Goal: Task Accomplishment & Management: Use online tool/utility

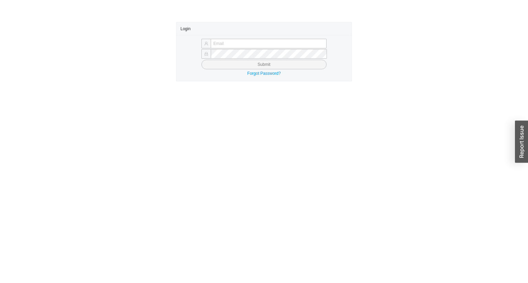
type input "[PERSON_NAME][EMAIL_ADDRESS][DOMAIN_NAME]"
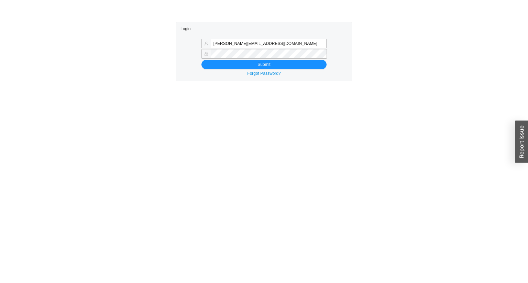
click at [213, 59] on form "[PERSON_NAME][EMAIL_ADDRESS][DOMAIN_NAME] Submit" at bounding box center [263, 54] width 167 height 30
click at [206, 60] on button "Submit" at bounding box center [263, 65] width 125 height 10
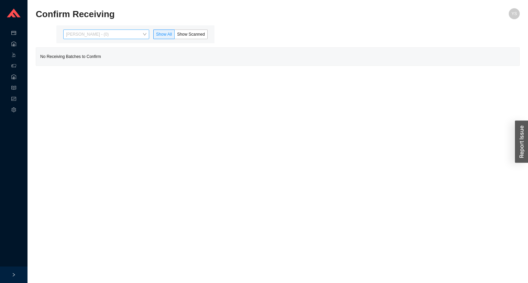
click at [123, 30] on div "[PERSON_NAME] - (0)" at bounding box center [106, 35] width 86 height 10
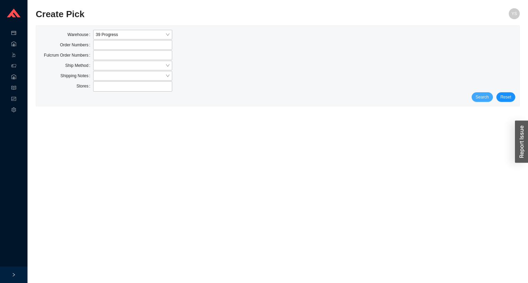
click at [481, 95] on span "Search" at bounding box center [482, 97] width 13 height 7
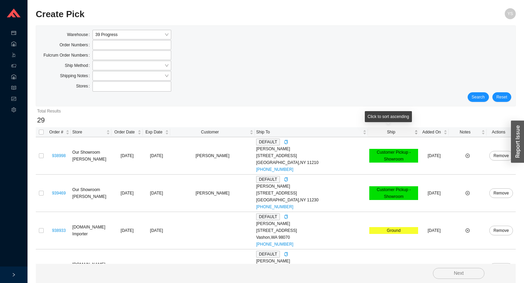
click at [371, 133] on span "Ship" at bounding box center [391, 132] width 44 height 7
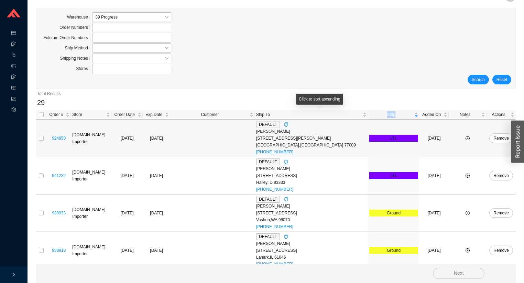
scroll to position [27, 0]
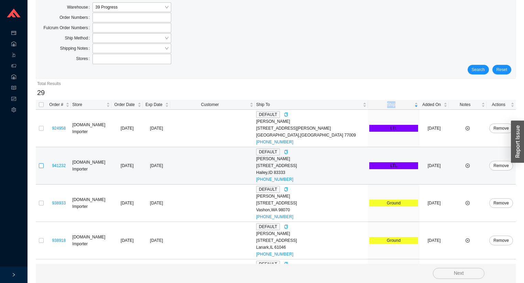
click at [41, 165] on input "checkbox" at bounding box center [41, 166] width 5 height 5
checkbox input "true"
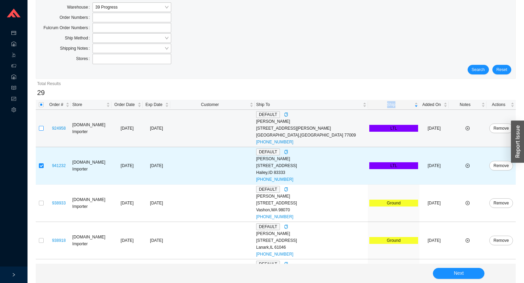
click at [42, 129] on input "checkbox" at bounding box center [41, 128] width 5 height 5
checkbox input "true"
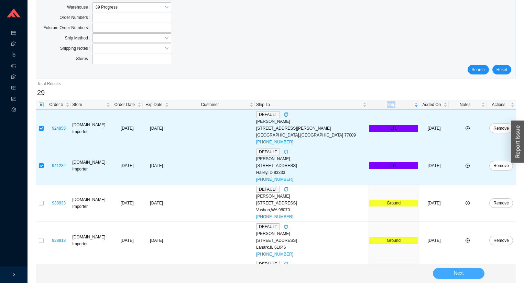
click at [462, 272] on span "Next" at bounding box center [459, 274] width 10 height 8
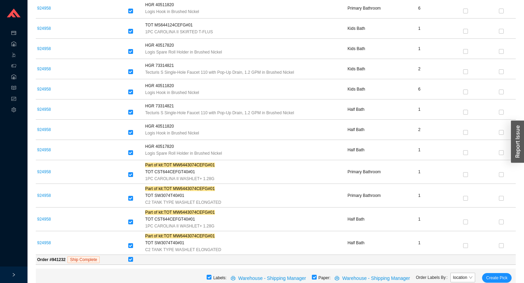
scroll to position [264, 0]
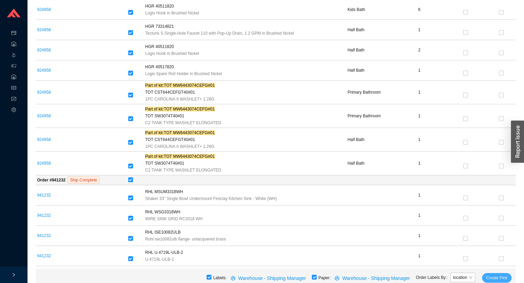
click at [492, 283] on button "Create Pick" at bounding box center [497, 279] width 30 height 10
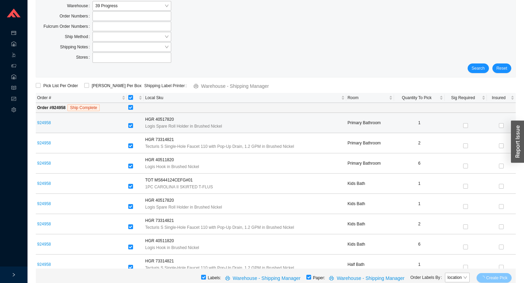
scroll to position [0, 0]
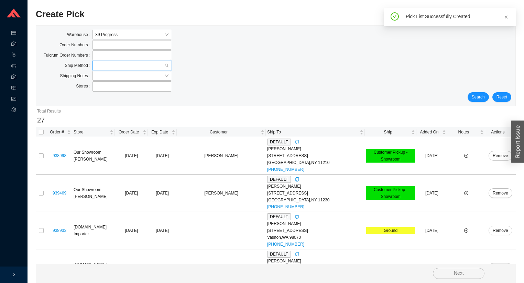
click at [97, 67] on input "search" at bounding box center [129, 65] width 69 height 9
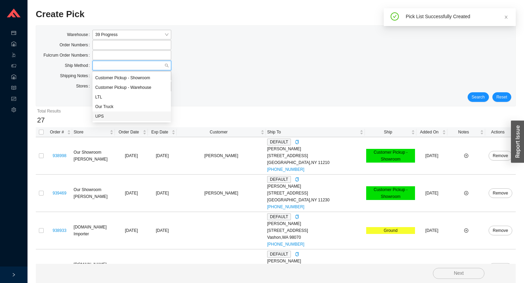
click at [103, 115] on div "UPS" at bounding box center [131, 116] width 73 height 6
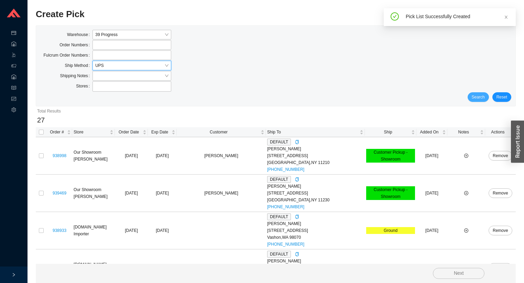
click at [478, 96] on span "Search" at bounding box center [477, 97] width 13 height 7
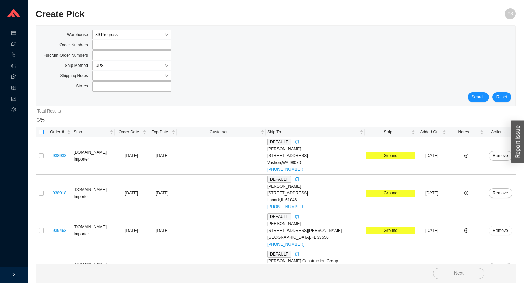
click at [43, 131] on input "checkbox" at bounding box center [41, 132] width 5 height 5
checkbox input "true"
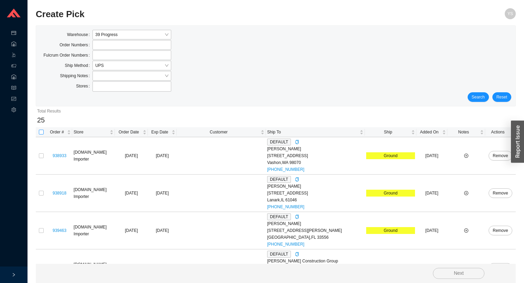
checkbox input "true"
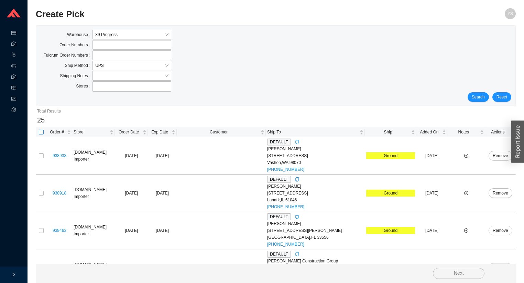
checkbox input "true"
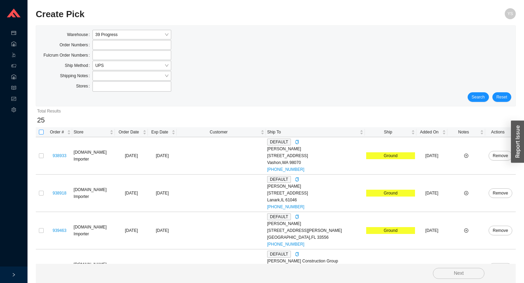
checkbox input "true"
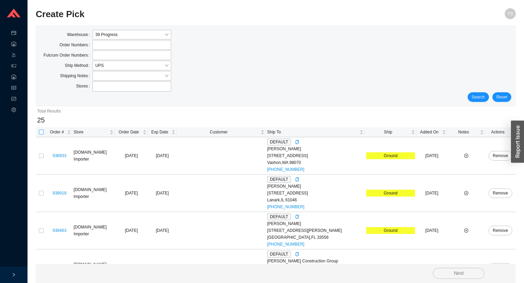
checkbox input "true"
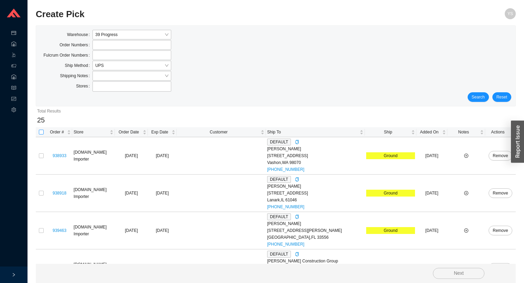
checkbox input "true"
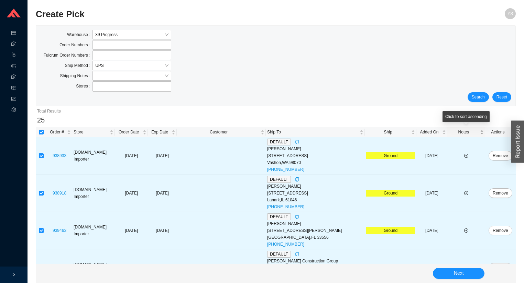
click at [465, 131] on span "Notes" at bounding box center [463, 132] width 30 height 7
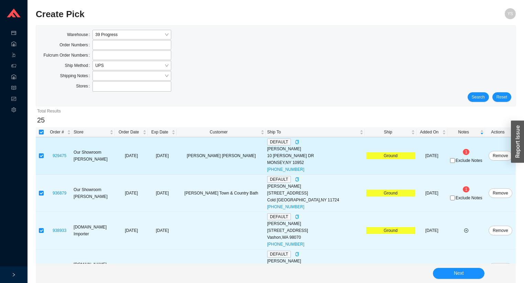
click at [463, 163] on span "Exclude Notes" at bounding box center [468, 161] width 26 height 4
click at [455, 163] on input "Exclude Notes" at bounding box center [452, 160] width 5 height 5
checkbox input "true"
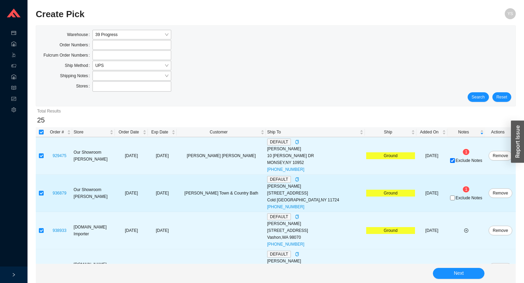
click at [463, 200] on span "Exclude Notes" at bounding box center [468, 198] width 26 height 4
click at [455, 200] on input "Exclude Notes" at bounding box center [452, 198] width 5 height 5
checkbox input "true"
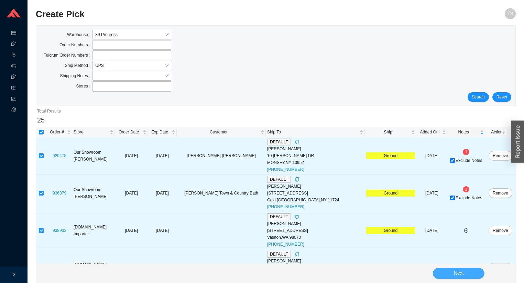
click at [460, 274] on span "Next" at bounding box center [459, 274] width 10 height 8
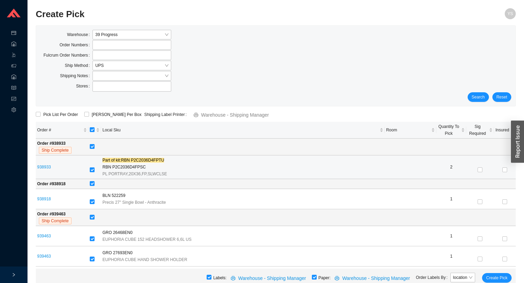
click at [92, 168] on input "checkbox" at bounding box center [92, 170] width 5 height 5
checkbox input "false"
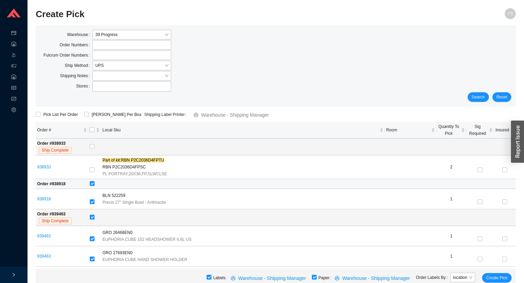
click at [93, 186] on input "checkbox" at bounding box center [92, 183] width 5 height 5
checkbox input "false"
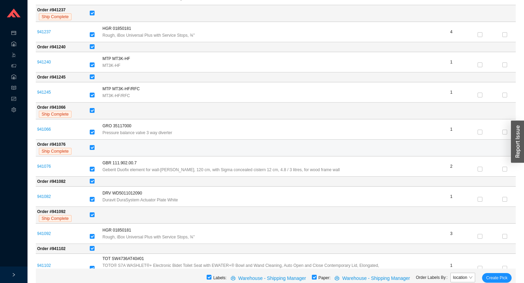
scroll to position [907, 0]
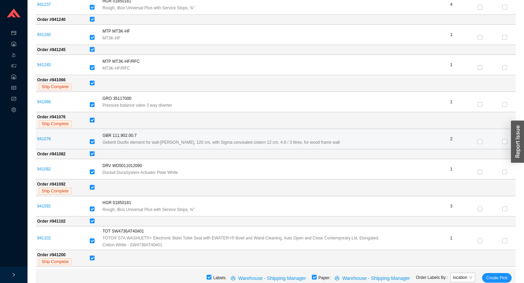
click at [94, 137] on div at bounding box center [95, 142] width 10 height 10
click at [94, 140] on input "checkbox" at bounding box center [92, 142] width 5 height 5
checkbox input "false"
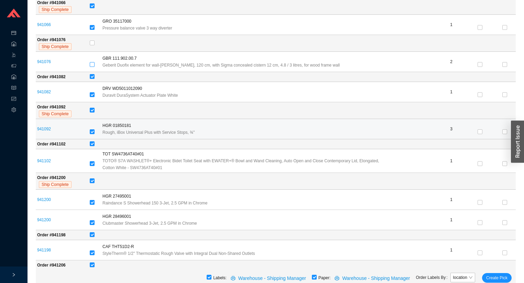
scroll to position [990, 0]
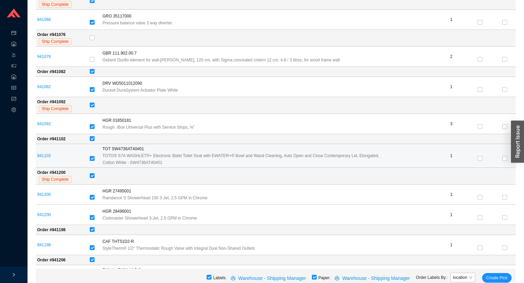
click at [93, 156] on input "checkbox" at bounding box center [92, 158] width 5 height 5
checkbox input "false"
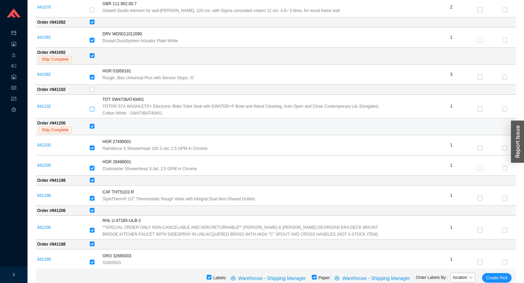
scroll to position [1039, 0]
click at [489, 276] on span "Create Pick" at bounding box center [496, 278] width 21 height 7
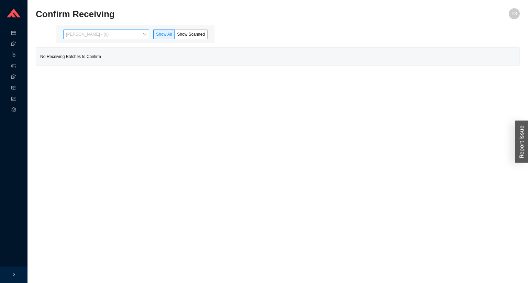
drag, startPoint x: 98, startPoint y: 30, endPoint x: 97, endPoint y: 34, distance: 4.5
click at [97, 32] on span "[PERSON_NAME] - (0)" at bounding box center [106, 34] width 80 height 9
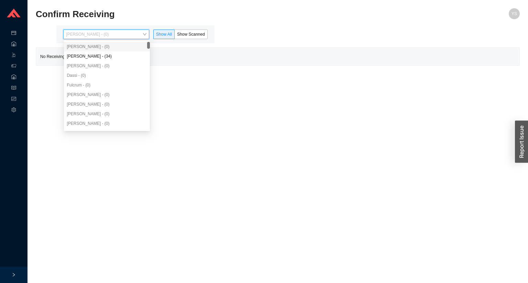
click at [99, 52] on div "Yossi Siff - (0) Angel Negron - (34) Aron - (0) Dassi - (0) Fulcrum - (0) Miria…" at bounding box center [107, 95] width 86 height 106
click at [99, 53] on div "Angel Negron - (34)" at bounding box center [107, 56] width 80 height 6
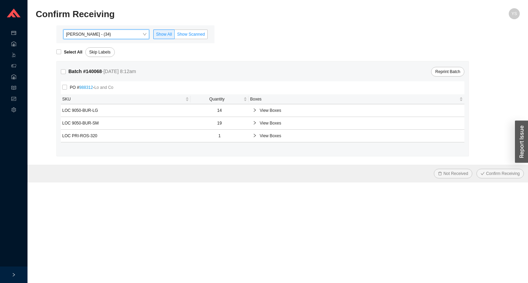
click at [192, 34] on span "Show Scanned" at bounding box center [191, 34] width 28 height 5
click at [175, 36] on input "Show Scanned" at bounding box center [175, 36] width 0 height 0
click at [66, 53] on strong "Select All" at bounding box center [73, 52] width 19 height 5
click at [61, 53] on input "Select All" at bounding box center [58, 51] width 5 height 5
checkbox input "true"
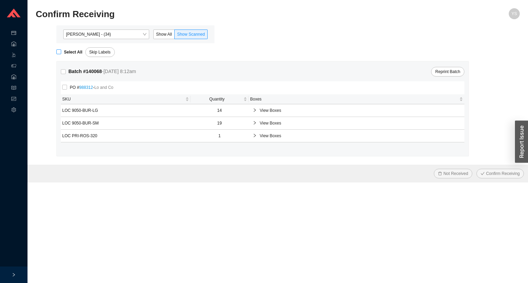
checkbox input "true"
click at [489, 170] on span "Confirm Receiving" at bounding box center [503, 173] width 34 height 7
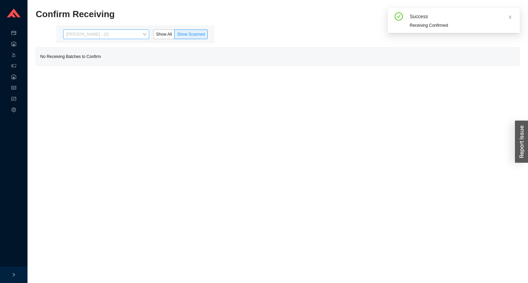
click at [140, 33] on span "Angel Negron - (0)" at bounding box center [106, 34] width 80 height 9
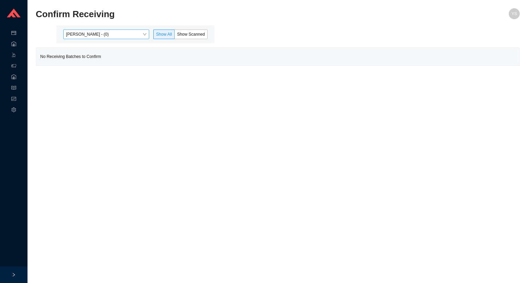
click at [87, 31] on span "Yossi Siff - (0)" at bounding box center [106, 34] width 80 height 9
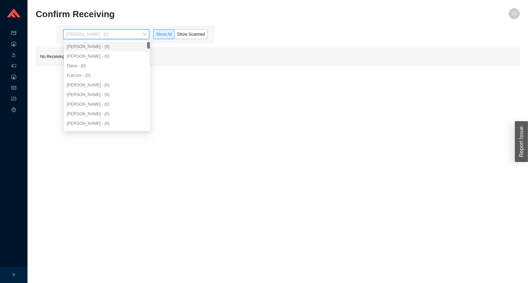
click at [87, 55] on div "Aron - (0)" at bounding box center [107, 56] width 80 height 6
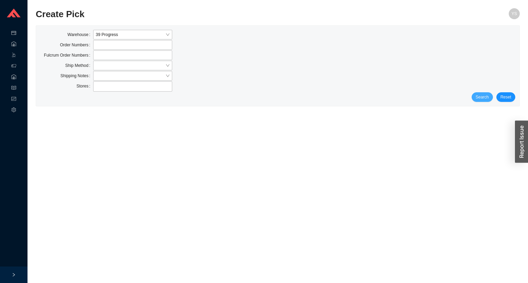
click at [481, 100] on button "Search" at bounding box center [481, 97] width 21 height 10
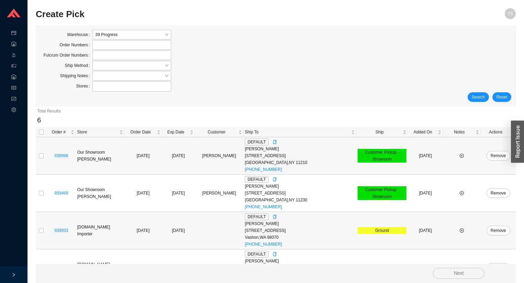
scroll to position [97, 0]
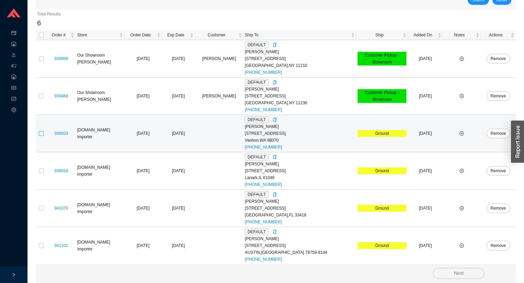
click at [43, 135] on input "checkbox" at bounding box center [41, 133] width 5 height 5
checkbox input "true"
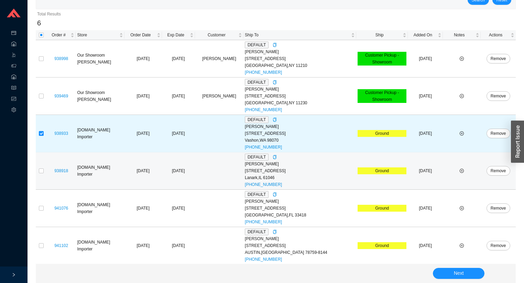
click at [43, 178] on td at bounding box center [41, 171] width 11 height 37
click at [44, 169] on td at bounding box center [41, 171] width 11 height 37
click at [41, 166] on td at bounding box center [41, 171] width 11 height 37
click at [41, 169] on input "checkbox" at bounding box center [41, 171] width 5 height 5
checkbox input "true"
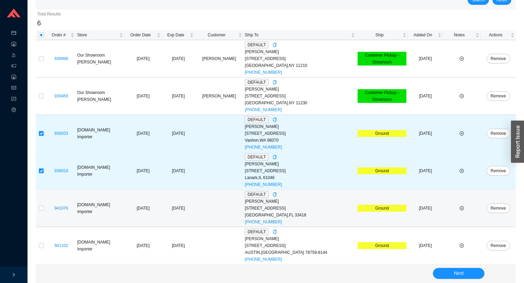
click at [43, 213] on td at bounding box center [41, 208] width 11 height 37
click at [43, 208] on input "checkbox" at bounding box center [41, 208] width 5 height 5
checkbox input "true"
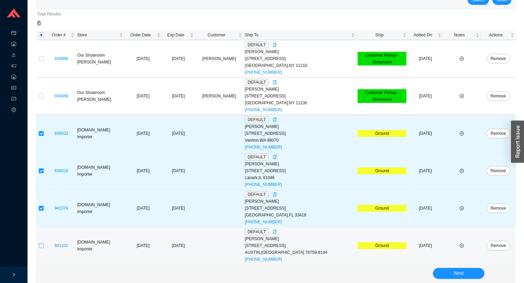
click at [43, 244] on input "checkbox" at bounding box center [41, 246] width 5 height 5
checkbox input "true"
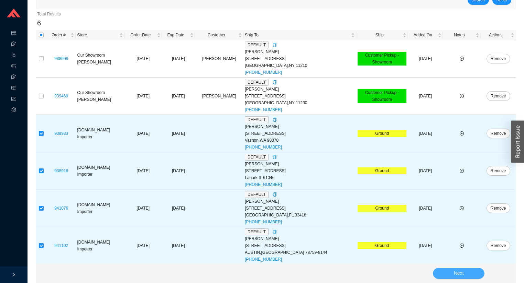
click at [434, 275] on button "Next" at bounding box center [459, 273] width 52 height 11
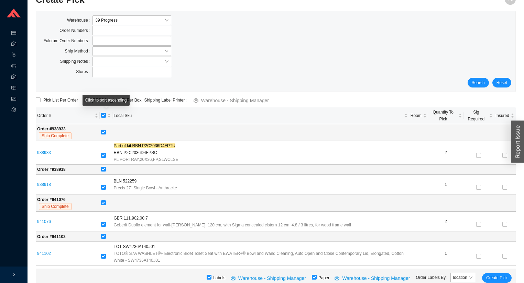
click at [105, 100] on div "Click to sort ascending" at bounding box center [105, 100] width 47 height 11
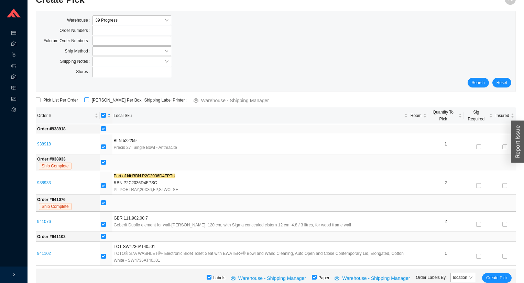
click at [84, 98] on input "ShipKey Per Box" at bounding box center [86, 100] width 5 height 5
checkbox input "true"
click at [492, 279] on span "Create Pick" at bounding box center [496, 278] width 21 height 7
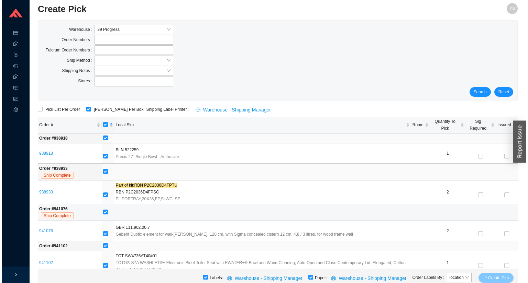
scroll to position [0, 0]
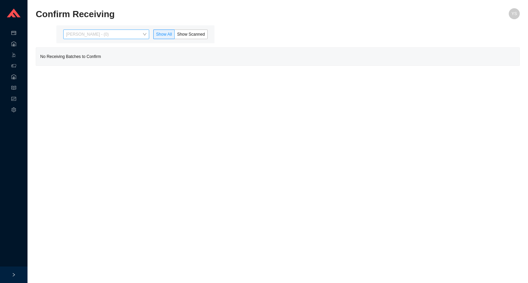
click at [84, 33] on span "[PERSON_NAME] - (0)" at bounding box center [106, 34] width 80 height 9
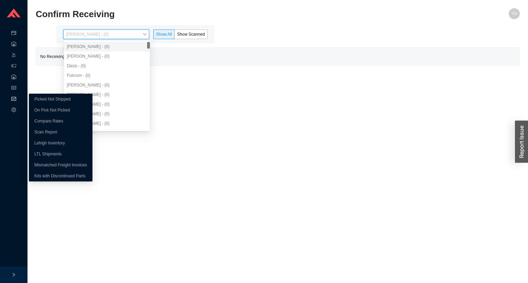
click at [15, 94] on span "fund" at bounding box center [13, 99] width 5 height 11
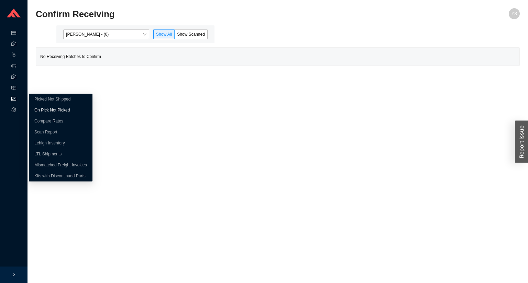
click at [40, 110] on link "On Pick Not Picked" at bounding box center [51, 110] width 35 height 5
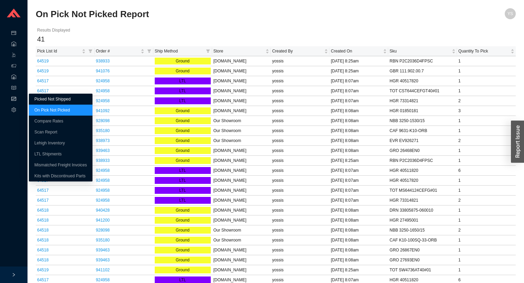
click at [42, 99] on link "Picked Not Shipped" at bounding box center [52, 99] width 36 height 5
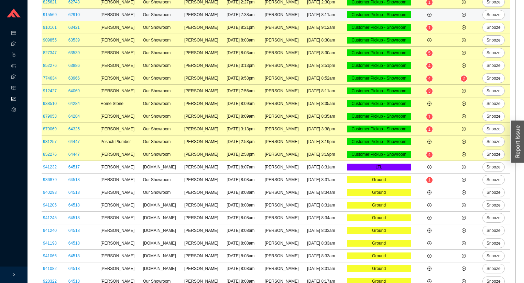
scroll to position [212, 0]
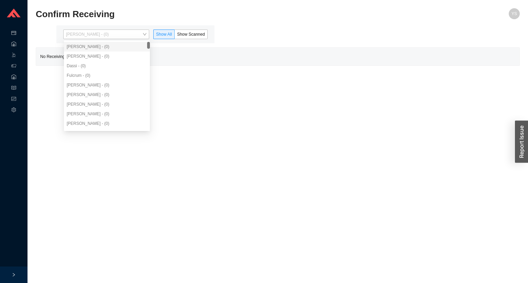
drag, startPoint x: 103, startPoint y: 32, endPoint x: 101, endPoint y: 39, distance: 7.4
click at [103, 35] on span "[PERSON_NAME] - (0)" at bounding box center [106, 34] width 80 height 9
click at [89, 60] on div "Aron - (0)" at bounding box center [107, 57] width 86 height 10
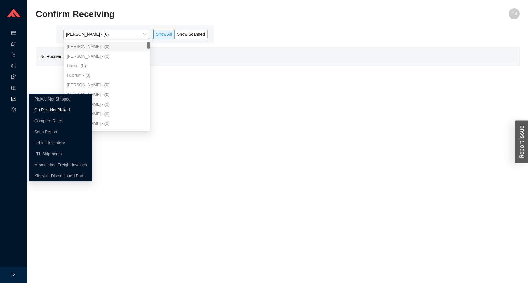
click at [38, 108] on link "On Pick Not Picked" at bounding box center [51, 110] width 35 height 5
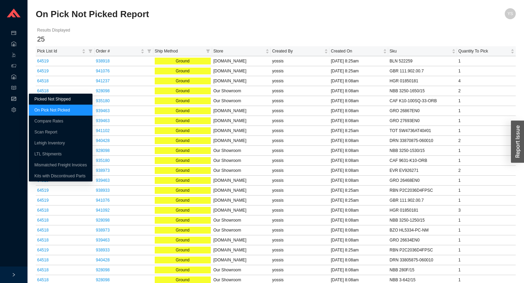
click at [43, 98] on link "Picked Not Shipped" at bounding box center [52, 99] width 36 height 5
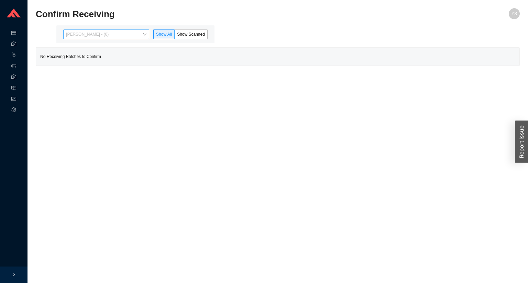
drag, startPoint x: 110, startPoint y: 30, endPoint x: 109, endPoint y: 34, distance: 5.0
click at [110, 30] on span "[PERSON_NAME] - (0)" at bounding box center [106, 34] width 80 height 9
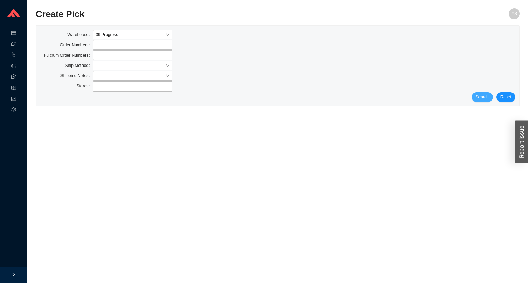
click at [481, 98] on span "Search" at bounding box center [482, 97] width 13 height 7
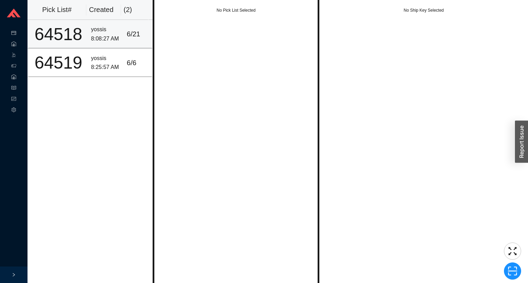
click at [124, 32] on td "6 / 21" at bounding box center [138, 34] width 29 height 29
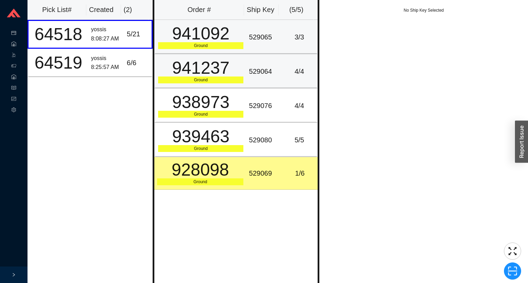
click at [261, 41] on div "529065" at bounding box center [264, 37] width 30 height 11
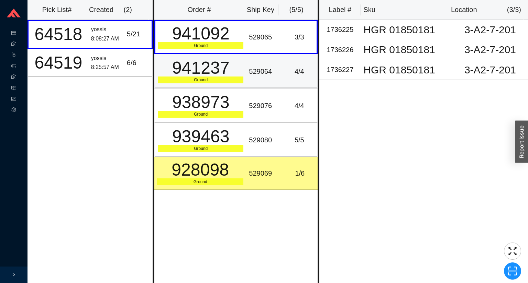
click at [263, 68] on div "529064" at bounding box center [264, 71] width 30 height 11
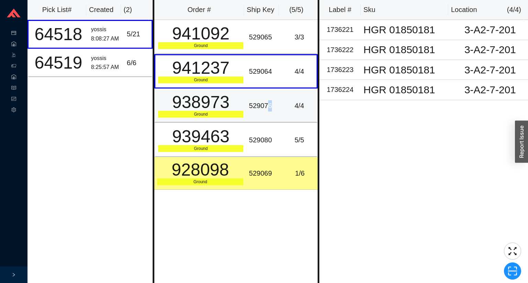
drag, startPoint x: 267, startPoint y: 106, endPoint x: 269, endPoint y: 109, distance: 3.7
click at [268, 108] on div "529076" at bounding box center [264, 105] width 30 height 11
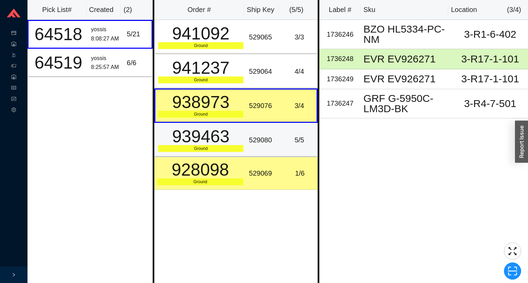
click at [268, 150] on td "529080" at bounding box center [264, 140] width 36 height 34
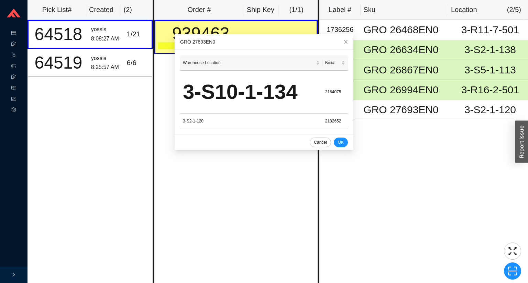
click at [229, 198] on div "Order # Ship Key ( 1 / 1 ) 939463 Ground 529080 2 / 5" at bounding box center [236, 141] width 167 height 283
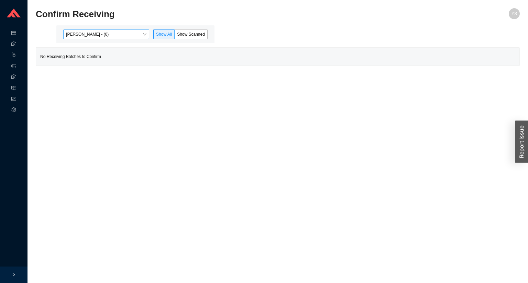
click at [104, 37] on span "[PERSON_NAME] - (0)" at bounding box center [106, 34] width 80 height 9
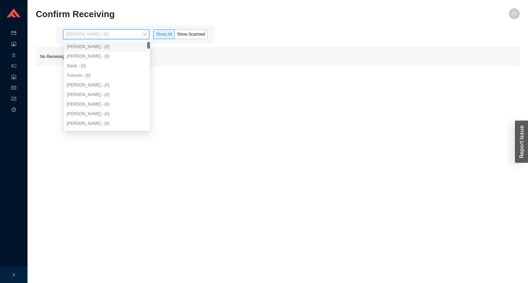
drag, startPoint x: 103, startPoint y: 50, endPoint x: 103, endPoint y: 61, distance: 11.0
click at [103, 55] on div "[PERSON_NAME] - (0) [PERSON_NAME] - (0) Dassi - (0) Fulcrum - (0) [PERSON_NAME]…" at bounding box center [107, 95] width 86 height 106
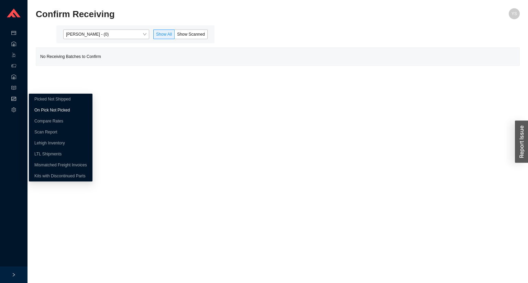
click at [39, 108] on link "On Pick Not Picked" at bounding box center [51, 110] width 35 height 5
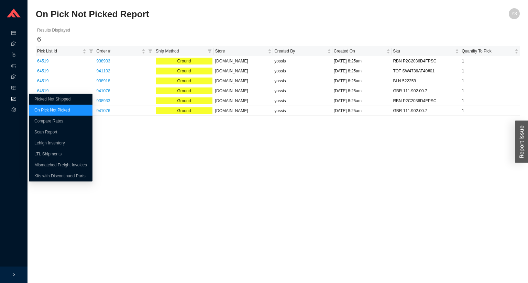
click at [29, 99] on div "Picked Not Shipped On Pick Not Picked Compare Rates Scan Report Lehigh Inventor…" at bounding box center [61, 138] width 64 height 88
click at [34, 100] on link "Picked Not Shipped" at bounding box center [52, 99] width 36 height 5
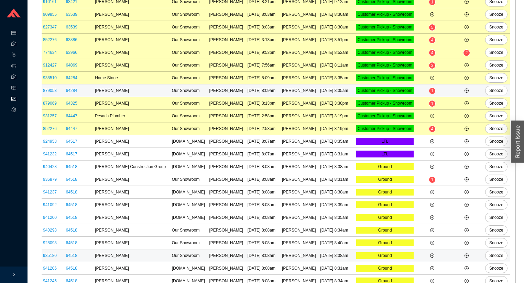
scroll to position [353, 0]
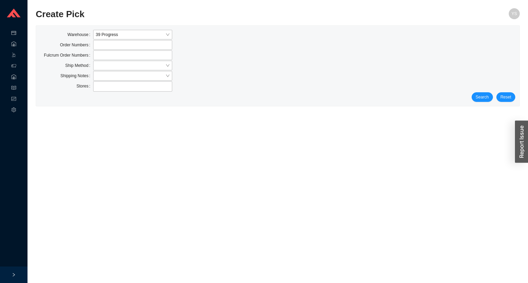
click at [493, 100] on div "Search Reset" at bounding box center [277, 97] width 475 height 10
click at [490, 100] on button "Search" at bounding box center [481, 97] width 21 height 10
